Goal: Transaction & Acquisition: Purchase product/service

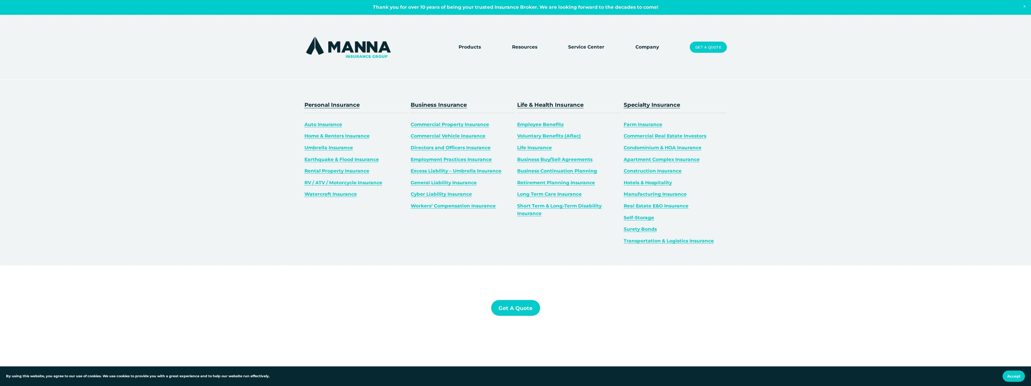
click at [472, 46] on span "Products" at bounding box center [470, 47] width 22 height 8
click at [329, 124] on span "Auto Insurance" at bounding box center [323, 125] width 38 height 6
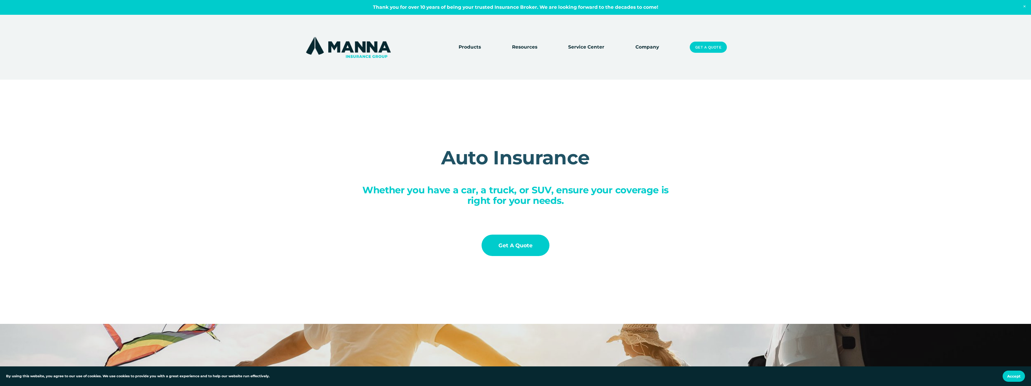
click at [651, 49] on link "Company" at bounding box center [647, 47] width 24 height 8
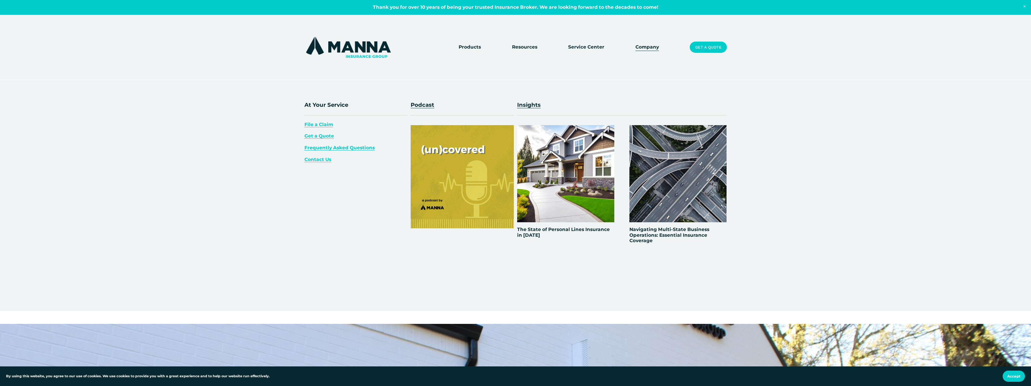
click at [526, 47] on span "Resources" at bounding box center [524, 47] width 25 height 8
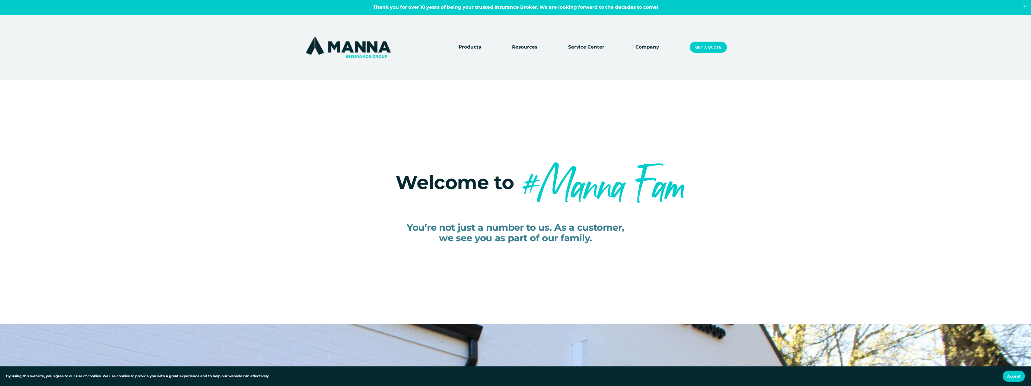
click at [582, 48] on link "Service Center" at bounding box center [586, 47] width 36 height 8
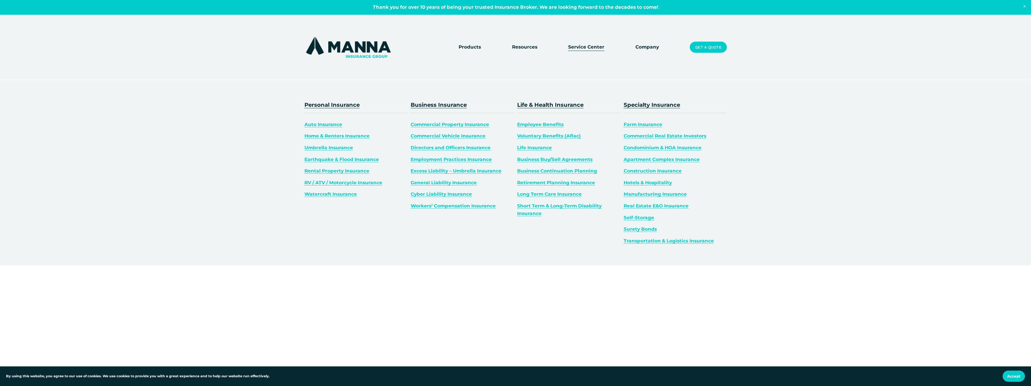
click at [332, 125] on span "Auto Insurance" at bounding box center [323, 125] width 38 height 6
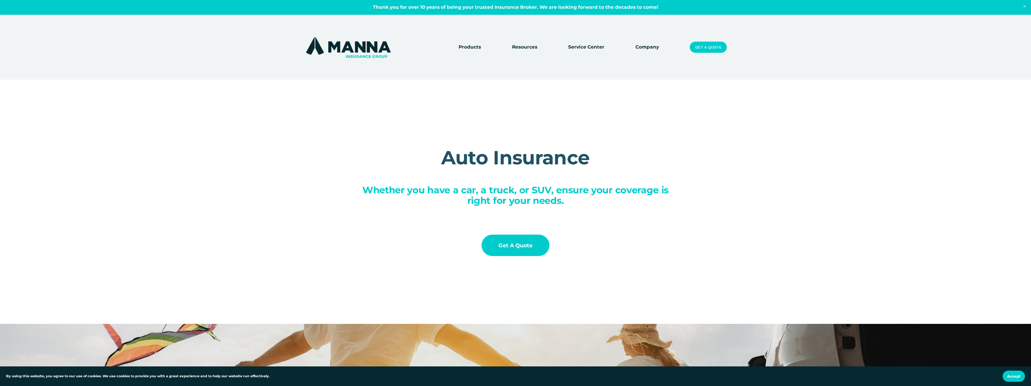
click at [516, 245] on link "Get a Quote" at bounding box center [515, 245] width 68 height 21
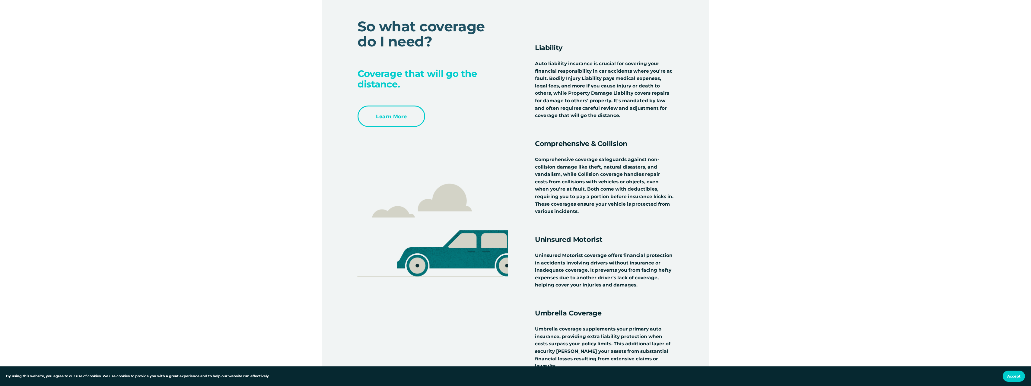
scroll to position [2151, 0]
